Goal: Transaction & Acquisition: Register for event/course

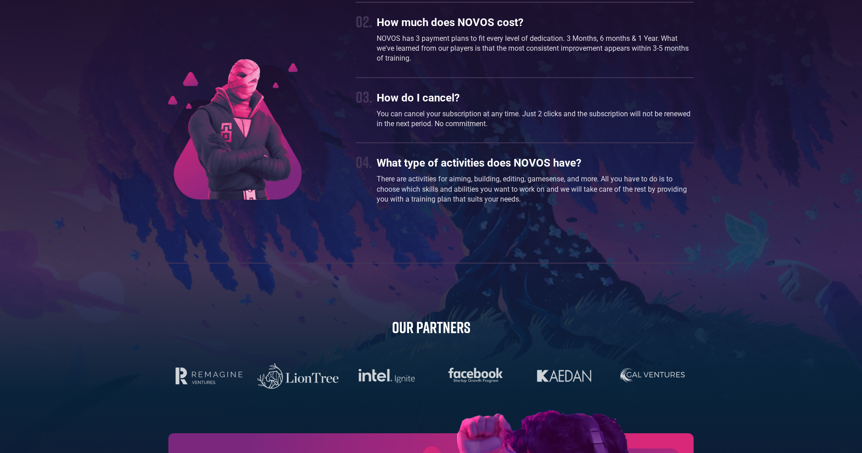
scroll to position [2807, 0]
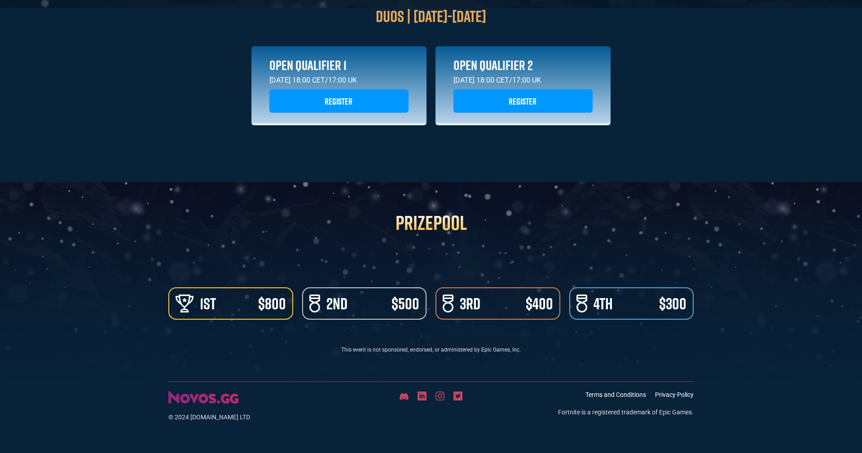
scroll to position [357, 0]
click at [320, 96] on link "Register" at bounding box center [338, 100] width 139 height 23
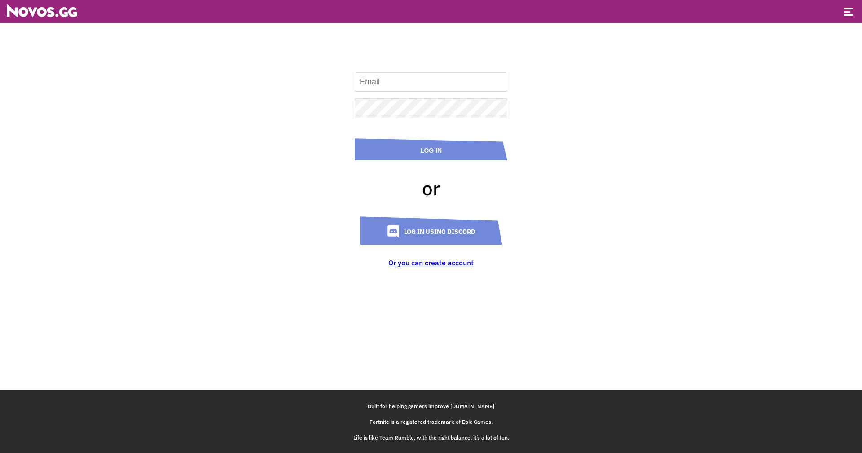
click at [850, 9] on div at bounding box center [848, 12] width 9 height 9
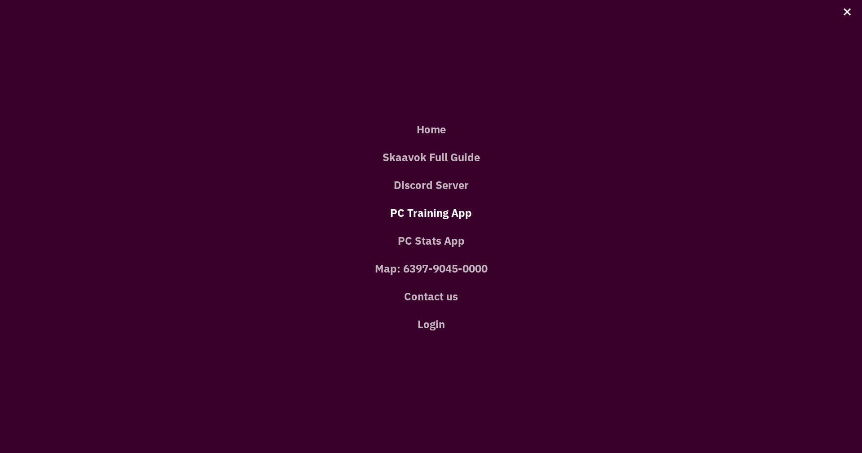
click at [460, 214] on link "PC Training App" at bounding box center [430, 213] width 835 height 28
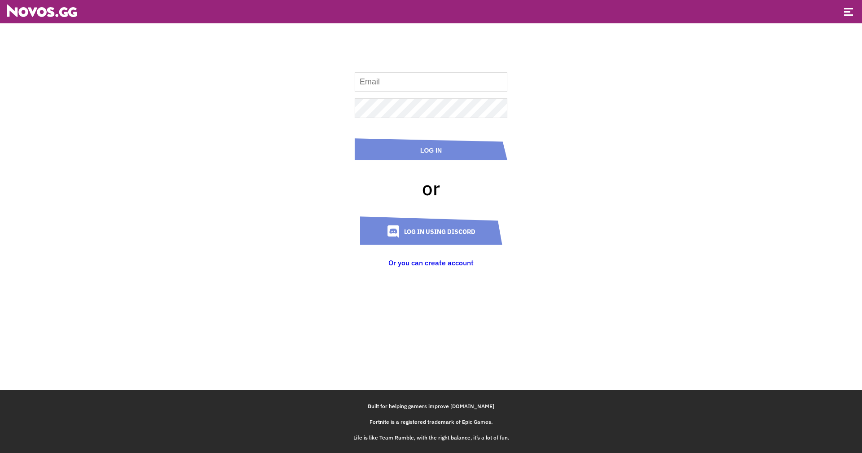
click at [839, 17] on header at bounding box center [431, 11] width 862 height 23
click at [862, 11] on header at bounding box center [431, 11] width 862 height 23
click at [843, 14] on header at bounding box center [431, 11] width 862 height 23
click at [845, 13] on div at bounding box center [848, 12] width 9 height 9
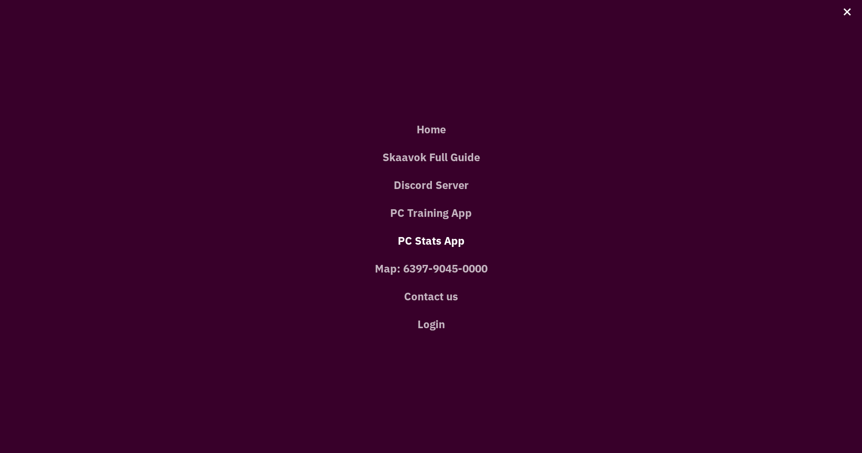
click at [448, 247] on link "PC Stats App" at bounding box center [430, 241] width 835 height 28
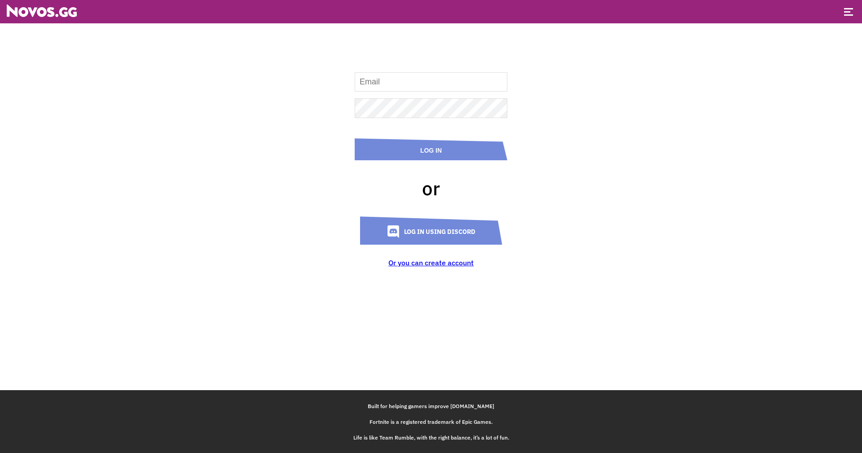
click at [854, 15] on header at bounding box center [431, 11] width 862 height 23
click at [852, 15] on span at bounding box center [848, 14] width 9 height 1
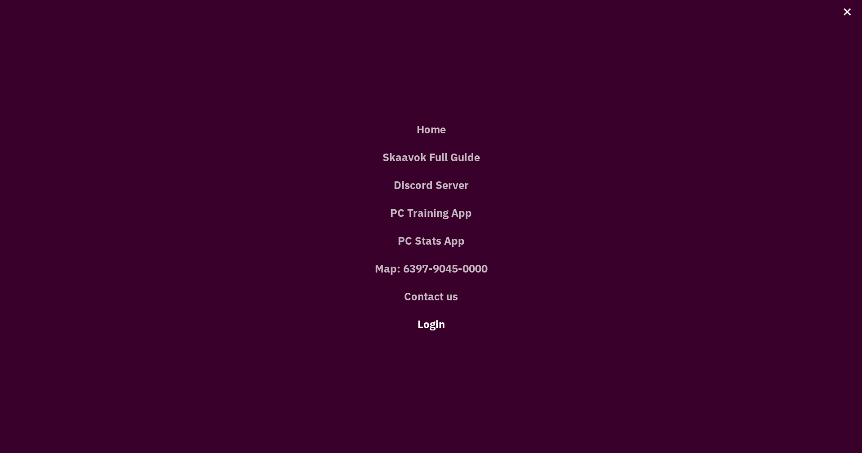
click at [433, 323] on link "Login" at bounding box center [430, 324] width 835 height 28
